Goal: Information Seeking & Learning: Learn about a topic

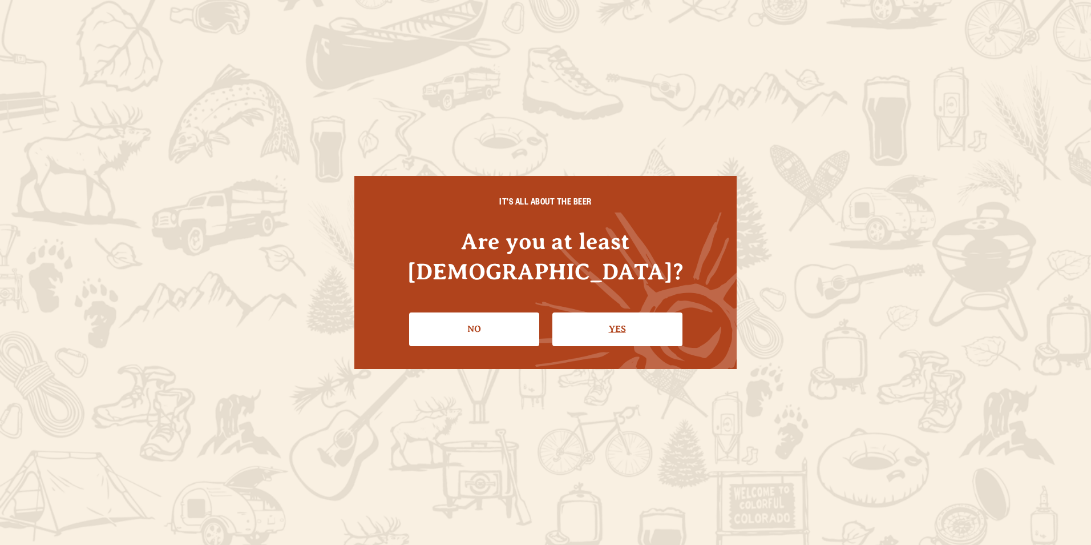
click at [615, 316] on link "Yes" at bounding box center [618, 328] width 130 height 33
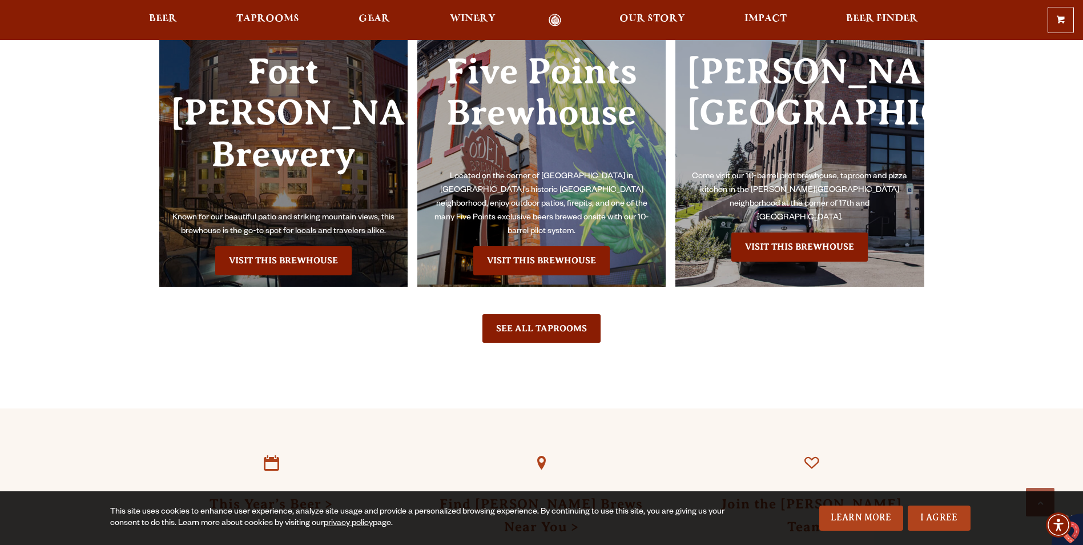
scroll to position [2762, 0]
click at [275, 275] on link "Visit this Brewhouse" at bounding box center [283, 261] width 136 height 29
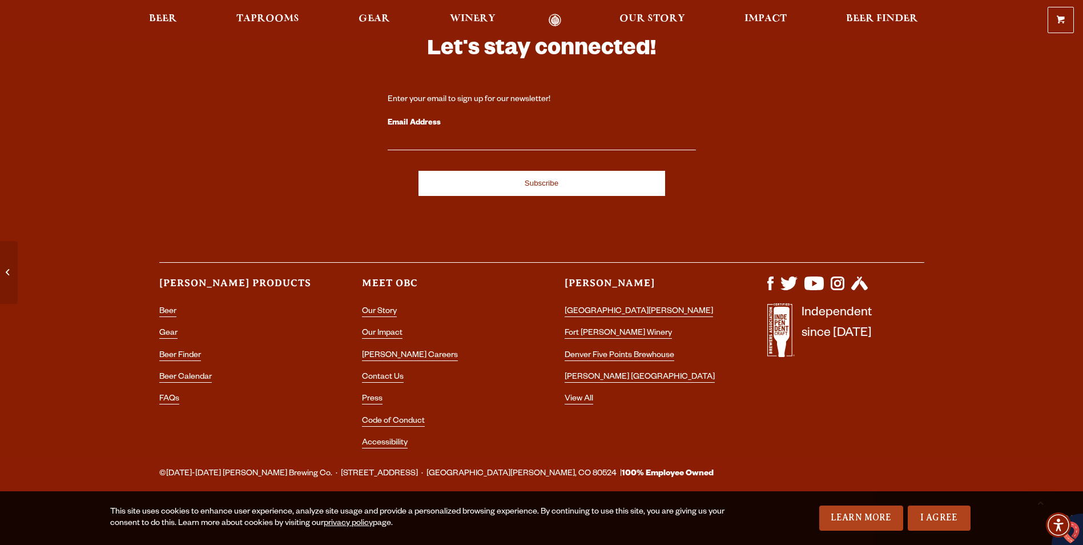
scroll to position [3686, 0]
click at [362, 351] on link "[PERSON_NAME] Careers" at bounding box center [410, 356] width 96 height 10
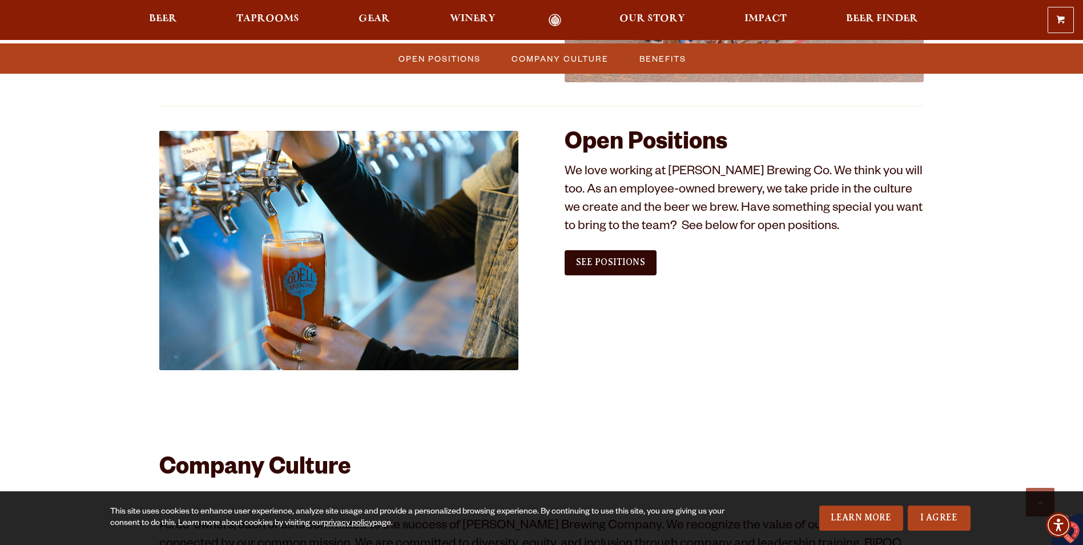
scroll to position [651, 0]
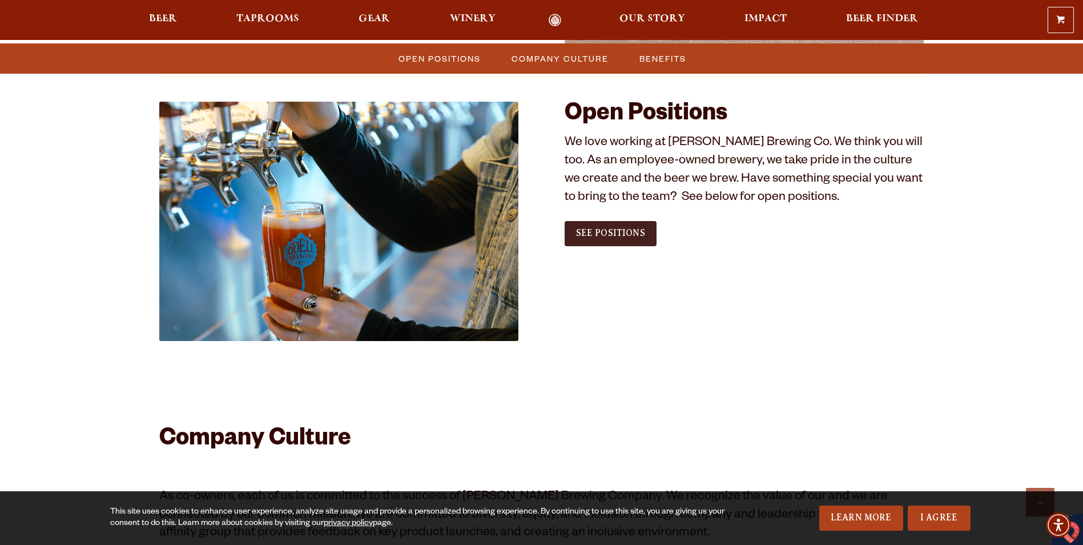
click at [591, 238] on span "See Positions" at bounding box center [610, 233] width 69 height 10
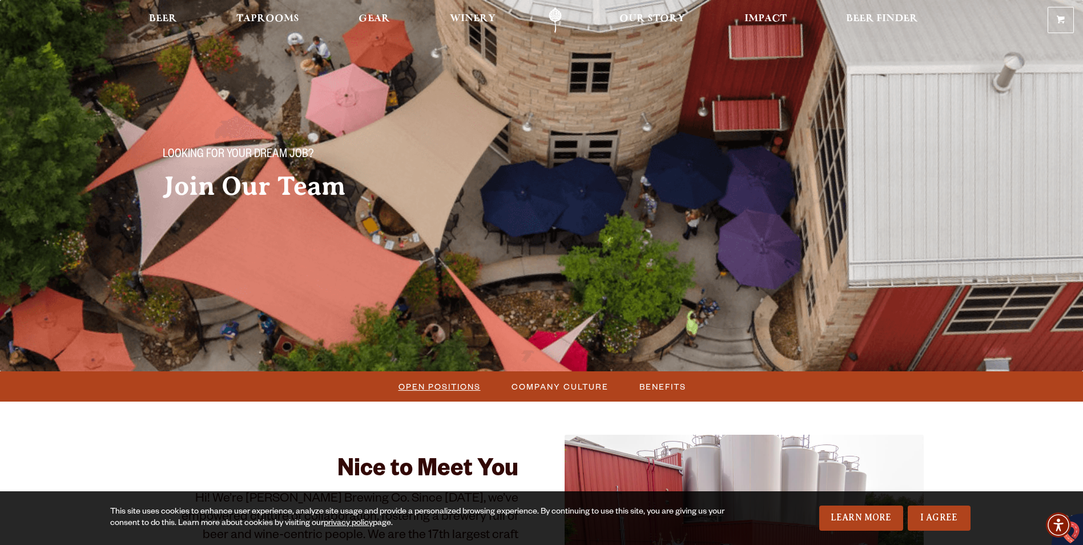
click at [438, 388] on span "Open Positions" at bounding box center [439, 386] width 82 height 17
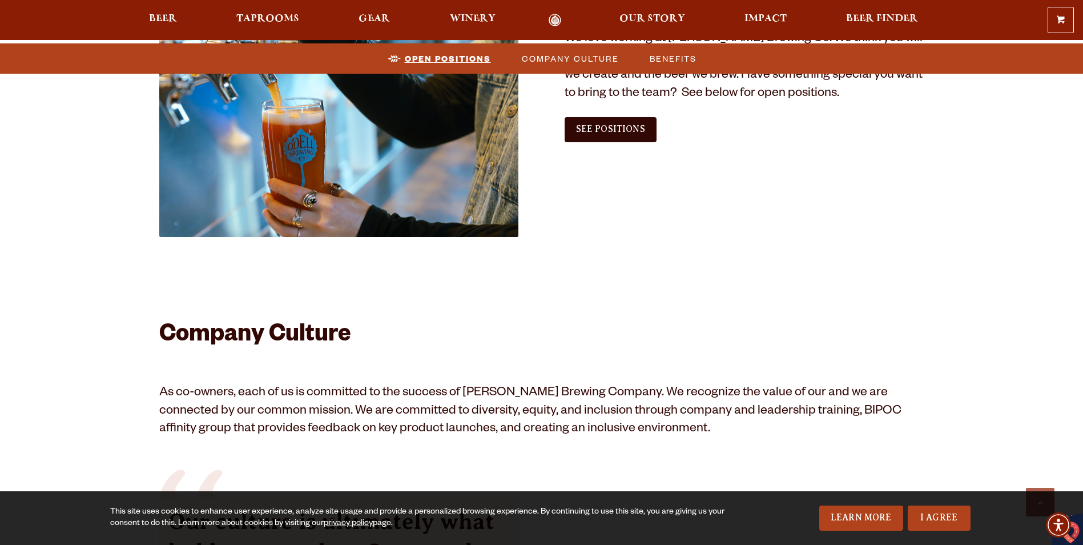
scroll to position [767, 0]
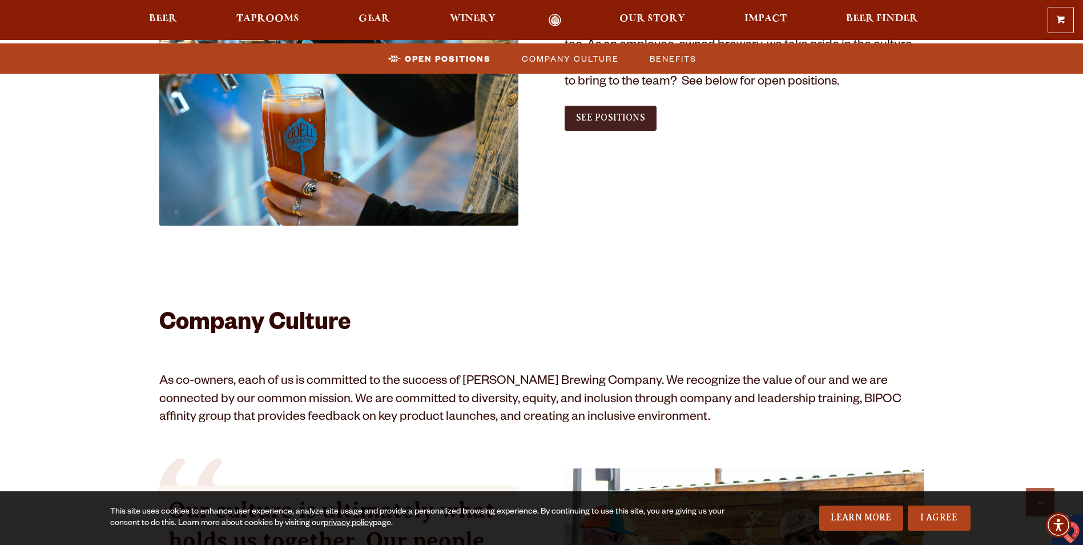
click at [617, 123] on span "See Positions" at bounding box center [610, 117] width 69 height 10
